Goal: Connect with others: Connect with others

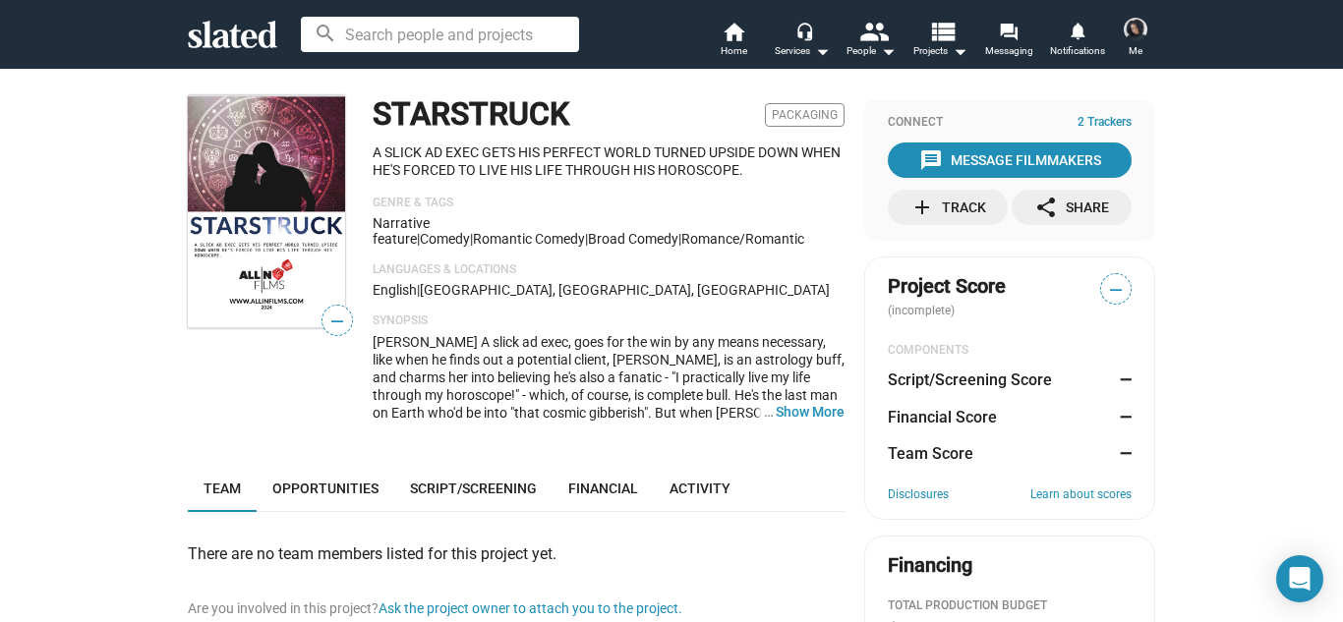
click at [1297, 293] on div "— STARSTRUCK Packaging A SLICK AD EXEC GETS HIS PERFECT WORLD TURNED UPSIDE DOW…" at bounding box center [671, 579] width 1343 height 1023
click at [297, 482] on span "Opportunities" at bounding box center [325, 489] width 106 height 16
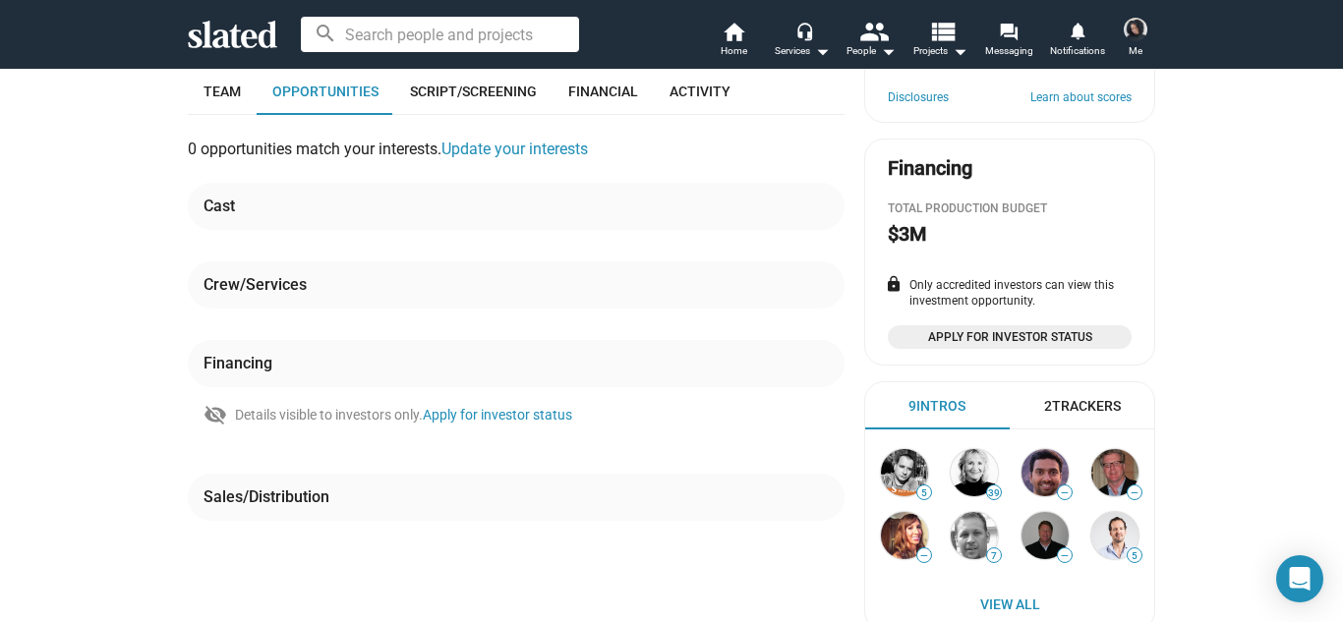
scroll to position [397, 0]
click at [1308, 452] on div "— STARSTRUCK Packaging A SLICK AD EXEC GETS HIS PERFECT WORLD TURNED UPSIDE DOW…" at bounding box center [671, 182] width 1343 height 1023
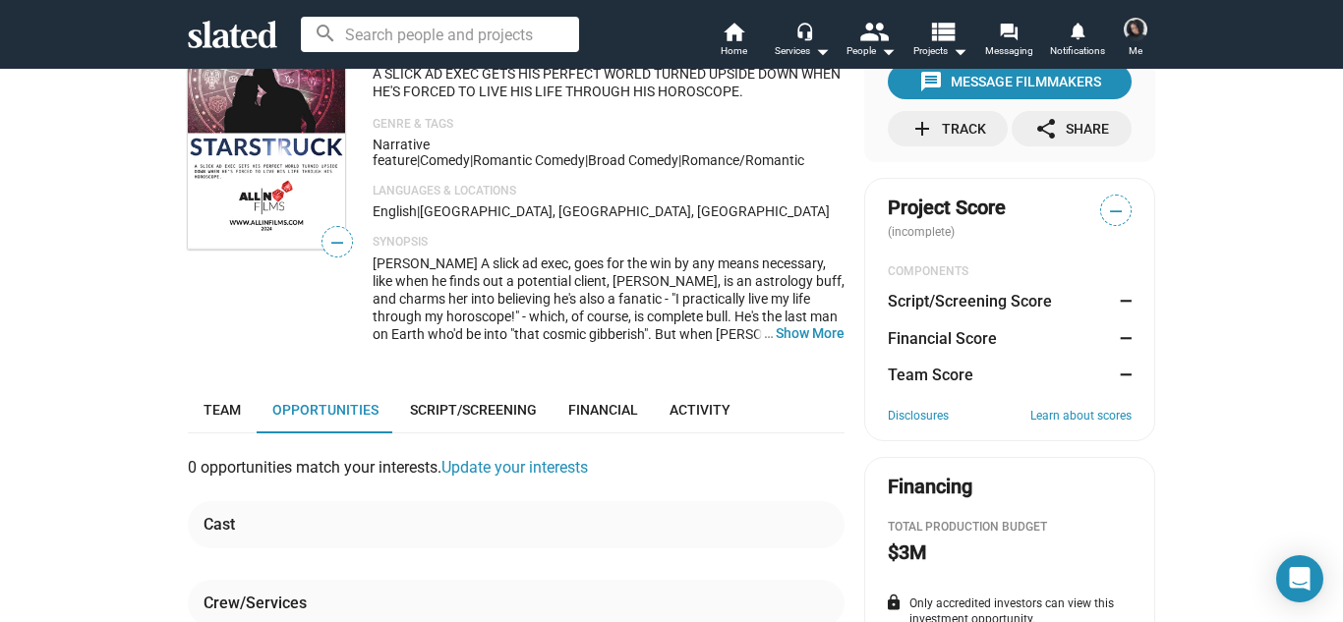
scroll to position [0, 0]
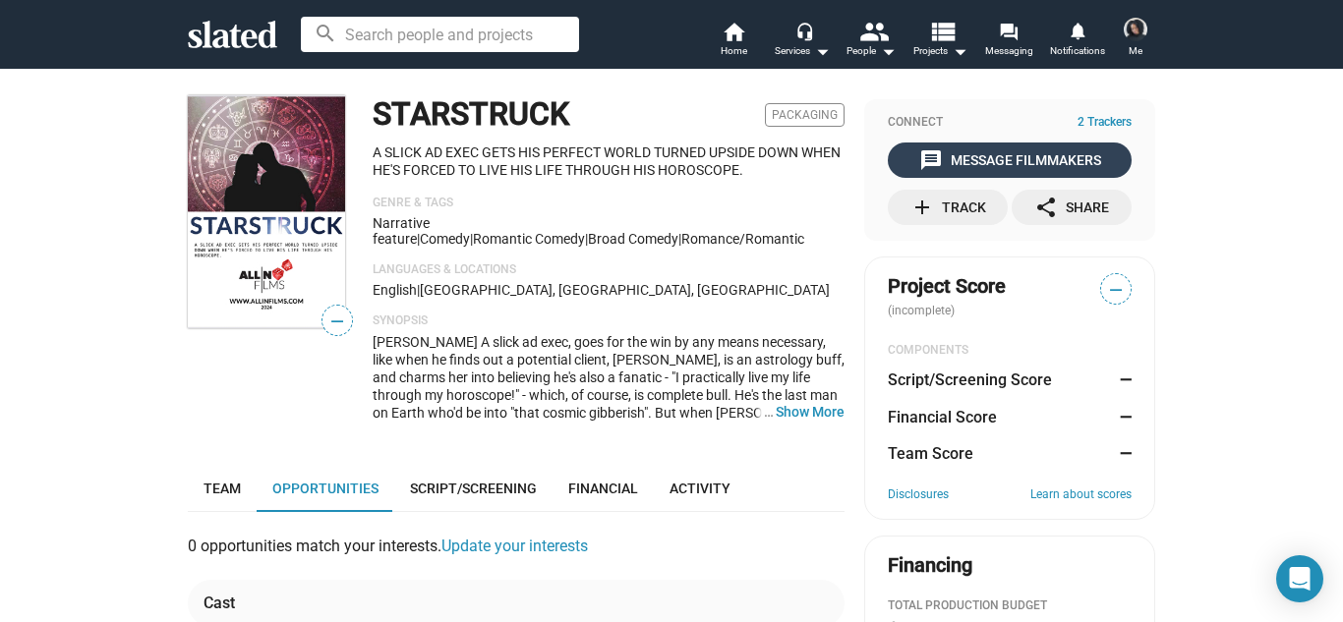
click at [919, 146] on div "message Message Filmmakers" at bounding box center [1010, 160] width 182 height 35
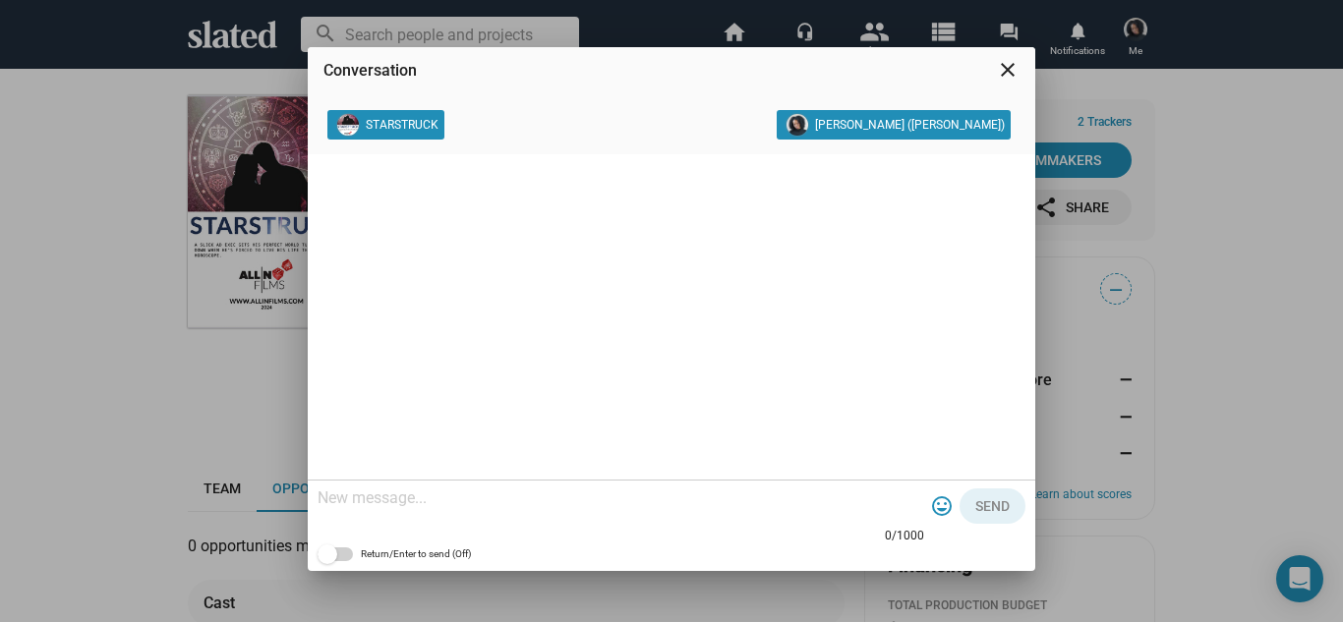
click at [623, 511] on div at bounding box center [620, 500] width 606 height 58
paste textarea "Hello thanks for sharing your project! I'm interested in your story and have ex…"
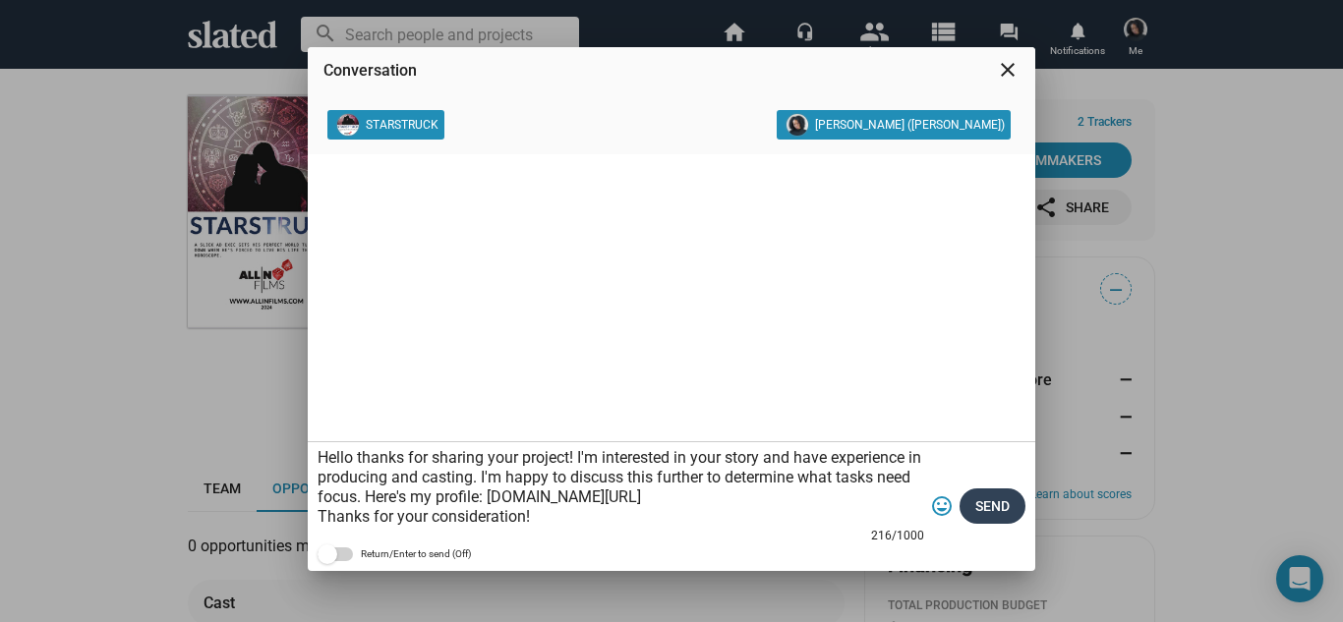
type textarea "Hello thanks for sharing your project! I'm interested in your story and have ex…"
click at [971, 498] on button "Send" at bounding box center [992, 506] width 66 height 35
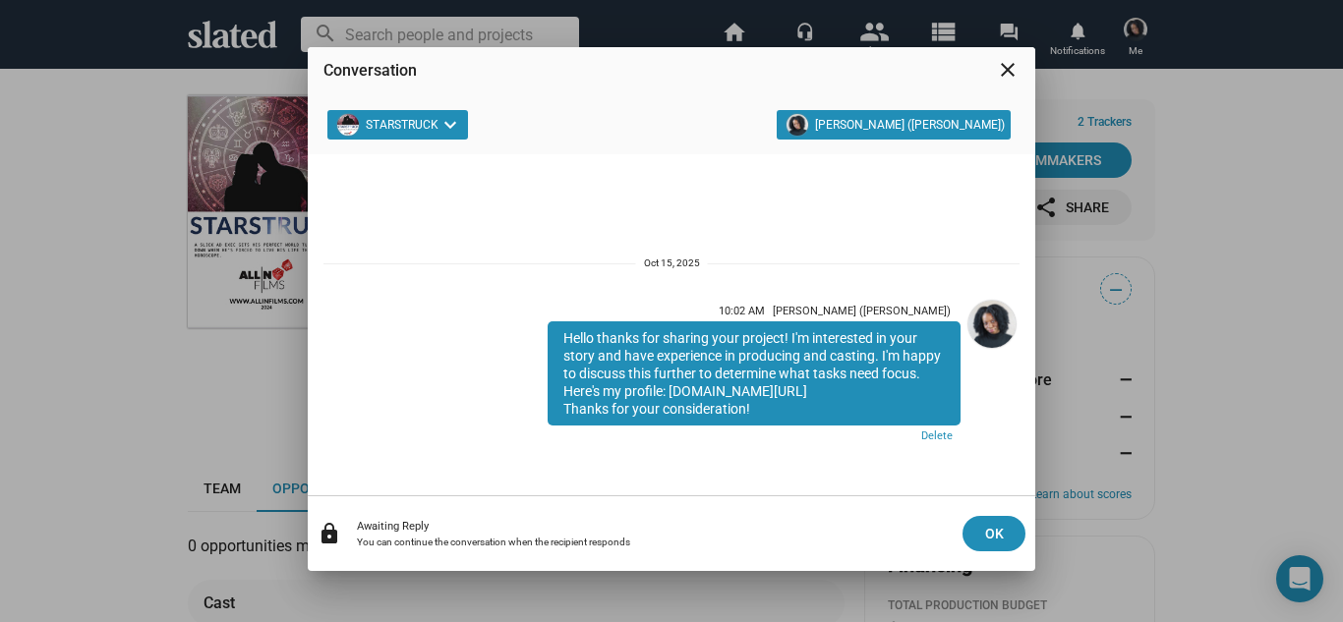
click at [1008, 63] on mat-icon "close" at bounding box center [1008, 70] width 24 height 24
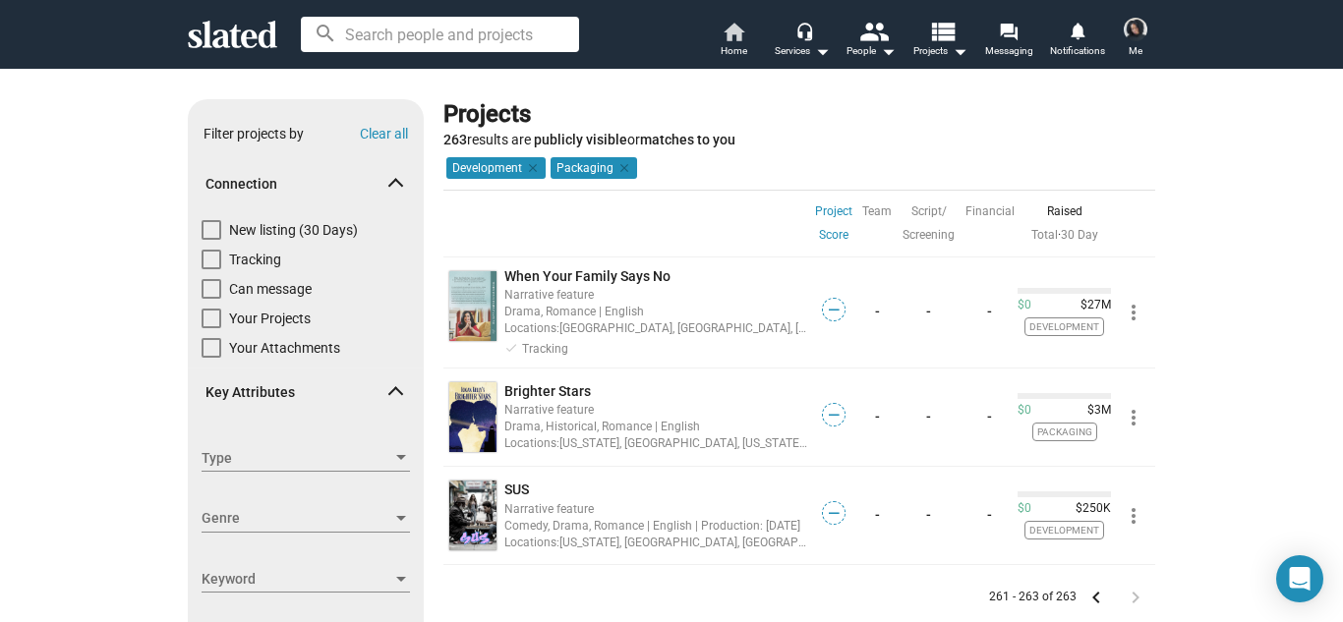
click at [730, 33] on mat-icon "home" at bounding box center [733, 32] width 24 height 24
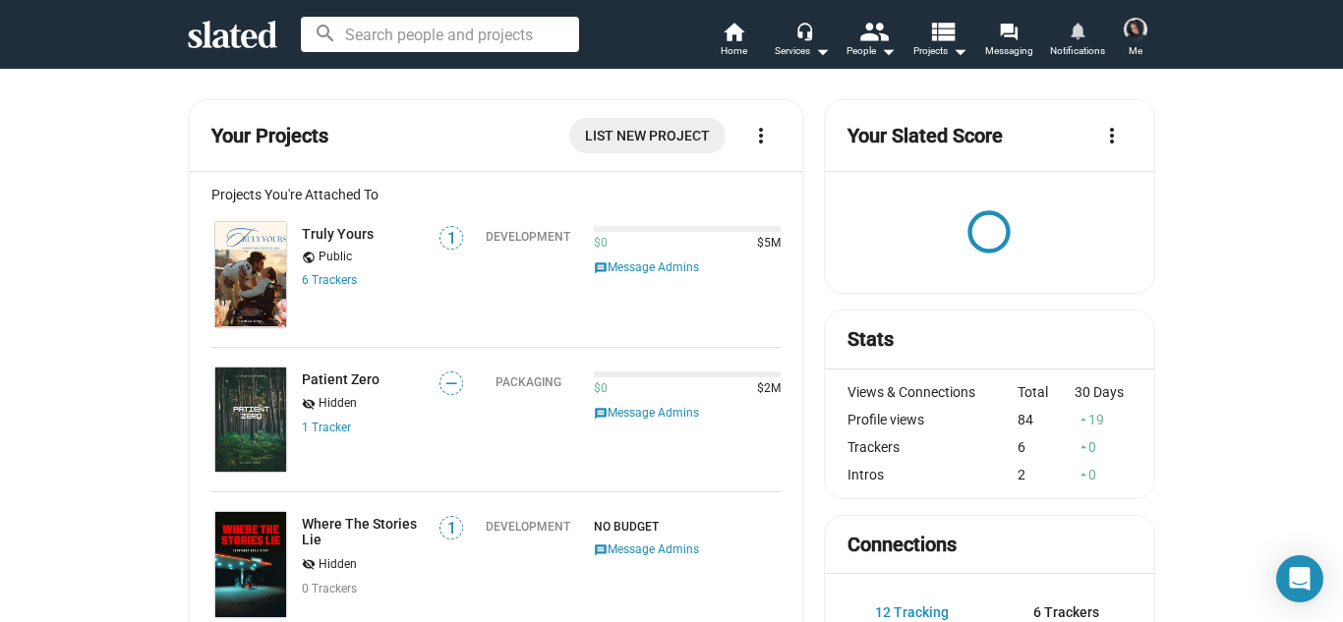
click at [1076, 36] on mat-icon "notifications" at bounding box center [1076, 30] width 19 height 19
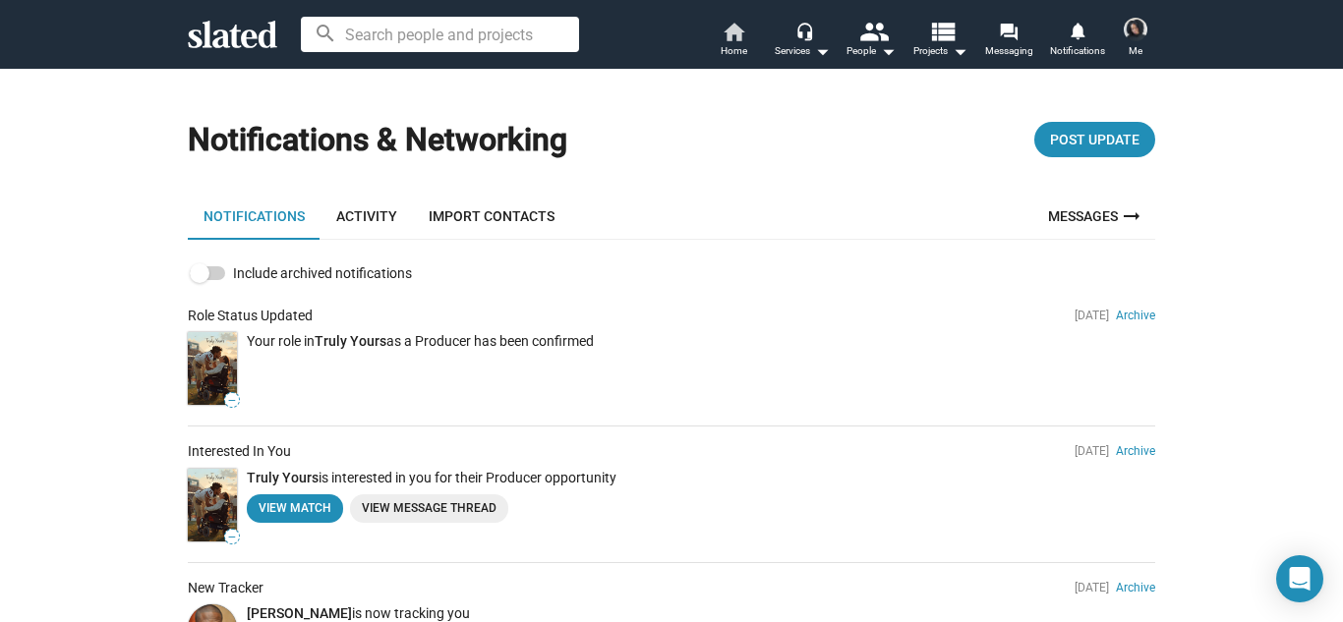
click at [734, 35] on mat-icon "home" at bounding box center [733, 32] width 24 height 24
